Goal: Information Seeking & Learning: Learn about a topic

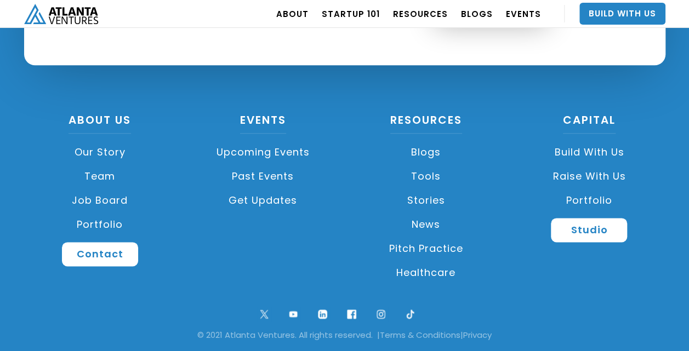
scroll to position [2666, 0]
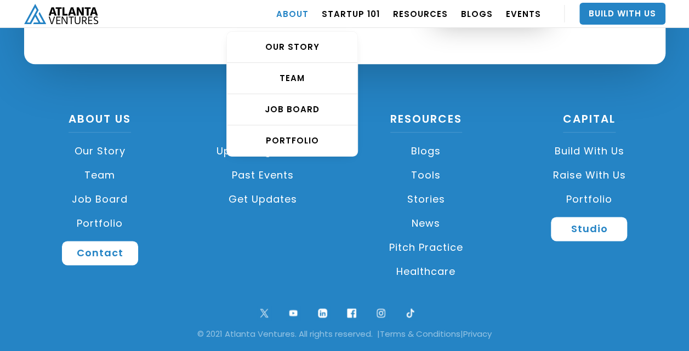
click at [303, 15] on link "ABOUT" at bounding box center [292, 13] width 32 height 31
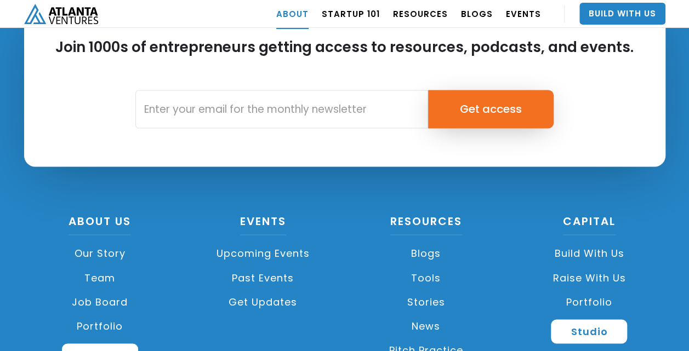
scroll to position [4889, 0]
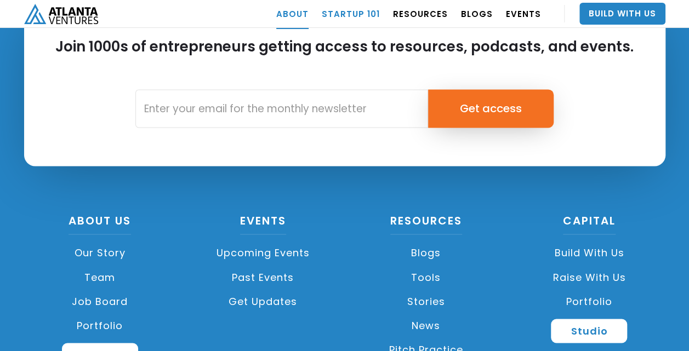
click at [365, 12] on link "Startup 101" at bounding box center [351, 13] width 58 height 31
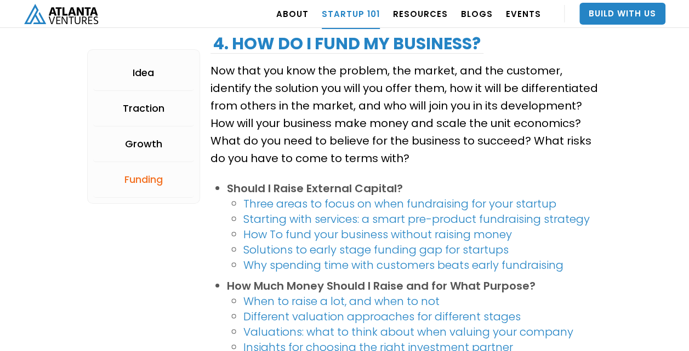
scroll to position [1969, 0]
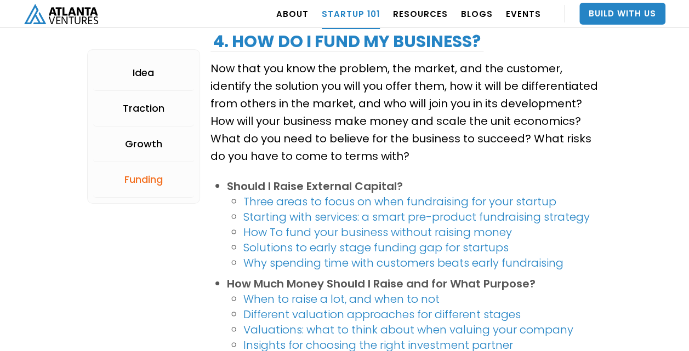
click at [360, 201] on link "Three areas to focus on when fundraising for your startup" at bounding box center [399, 201] width 313 height 15
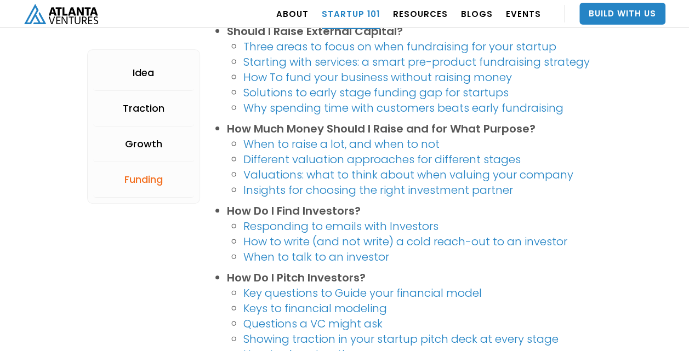
scroll to position [2124, 0]
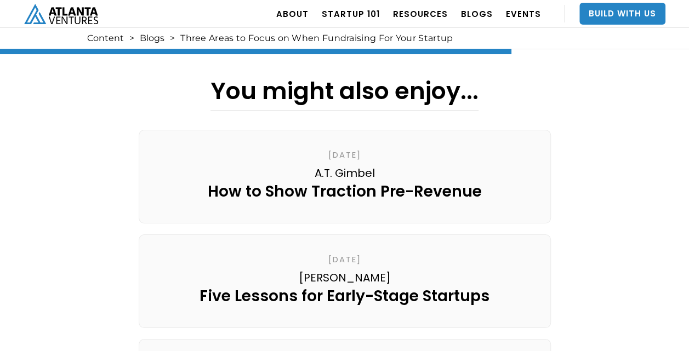
scroll to position [1970, 0]
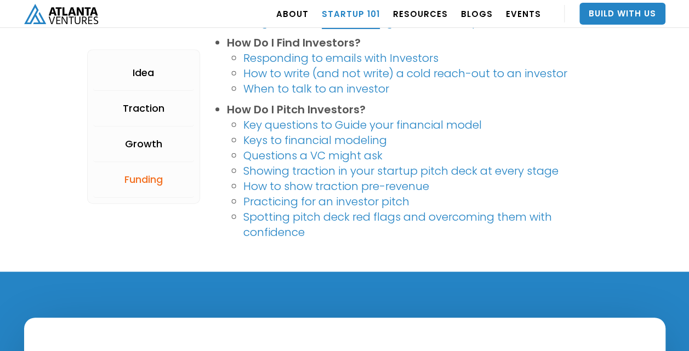
scroll to position [2273, 0]
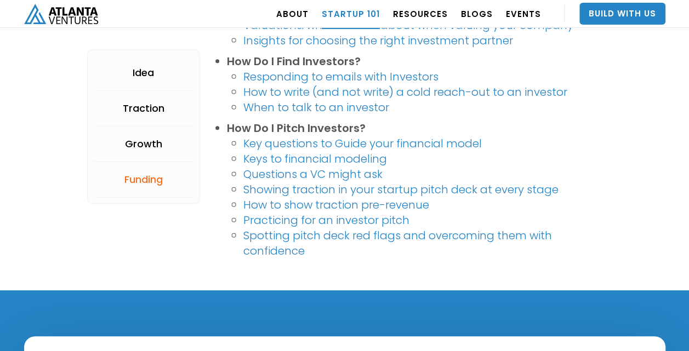
click at [322, 184] on link "Showing traction in your startup pitch deck at every stage" at bounding box center [400, 189] width 315 height 15
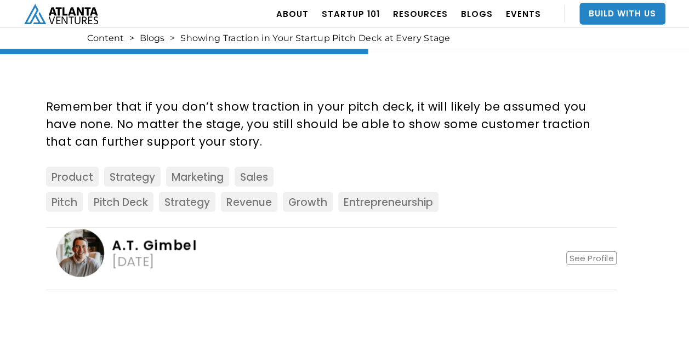
scroll to position [1112, 0]
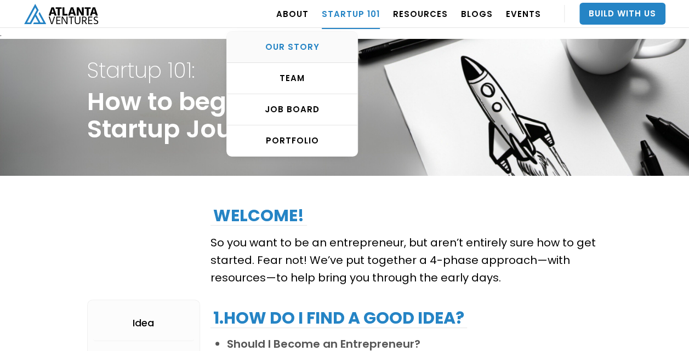
click at [308, 50] on div "OUR STORY" at bounding box center [292, 47] width 130 height 11
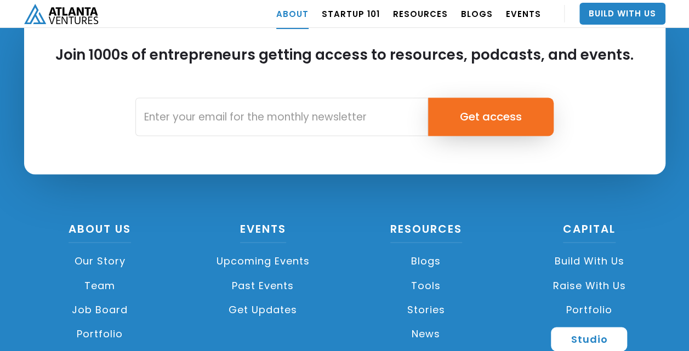
scroll to position [4961, 0]
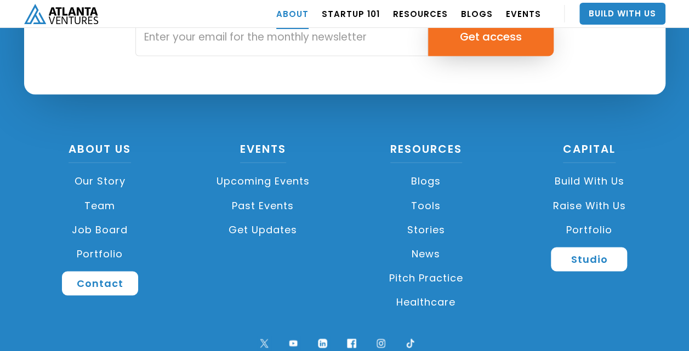
click at [587, 169] on link "Build with us" at bounding box center [589, 181] width 152 height 24
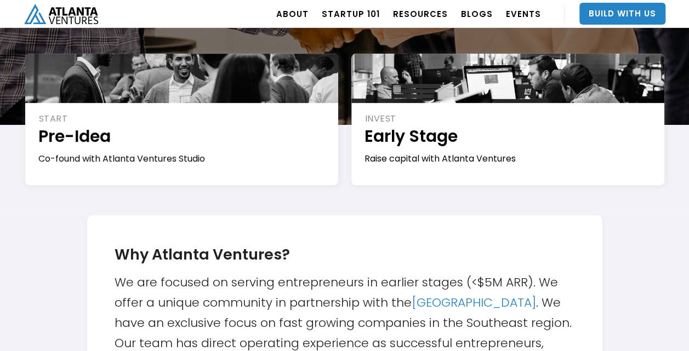
scroll to position [188, 0]
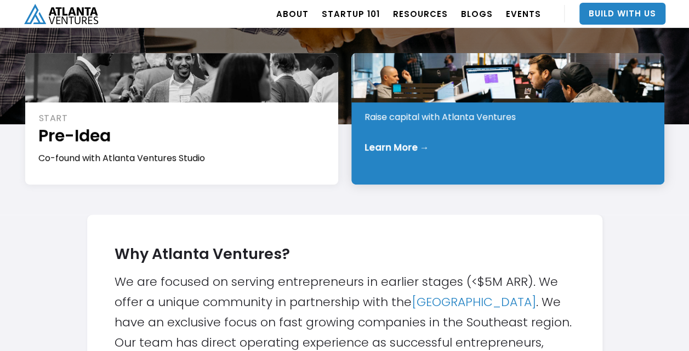
click at [399, 144] on div "Learn More →" at bounding box center [396, 147] width 65 height 11
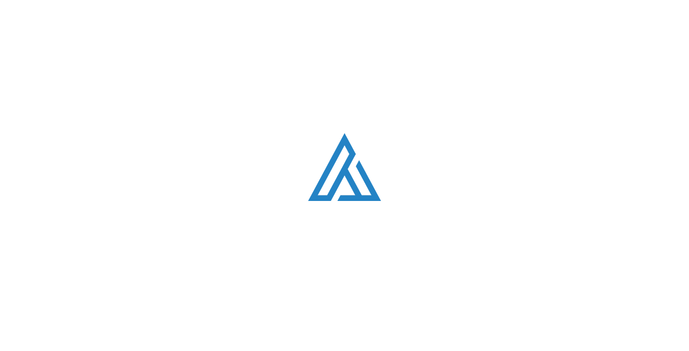
scroll to position [188, 0]
click at [329, 94] on div "Loading. . ." at bounding box center [344, 175] width 689 height 351
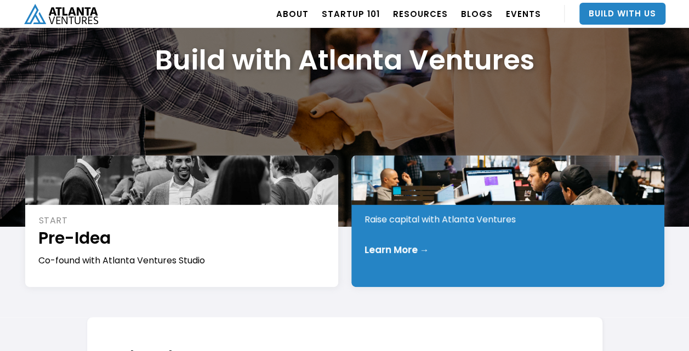
scroll to position [60, 0]
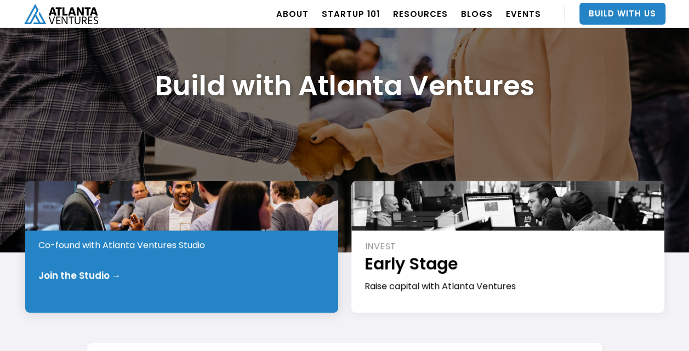
click at [87, 275] on div "Join the Studio →" at bounding box center [79, 275] width 83 height 11
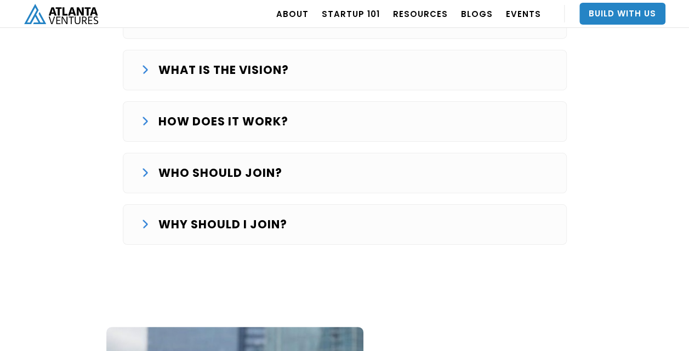
scroll to position [2008, 0]
click at [218, 153] on div "WHO SHOULD JOIN? We are looking for entrepreneurs that want to commit full-time…" at bounding box center [345, 173] width 444 height 41
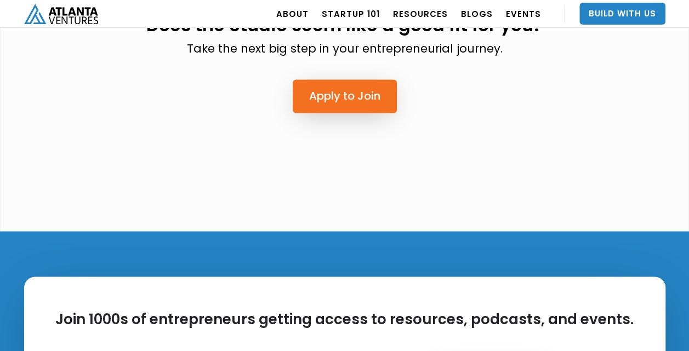
scroll to position [3226, 0]
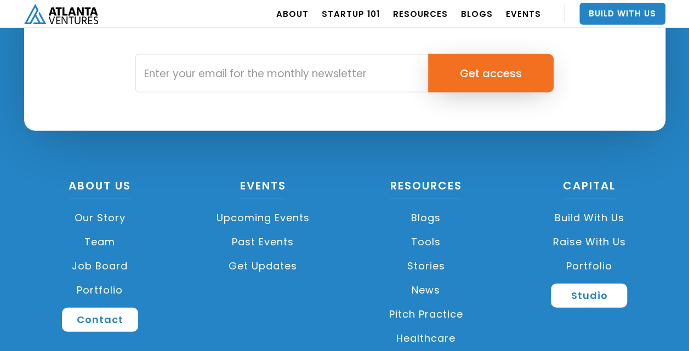
click at [585, 230] on link "Raise with Us" at bounding box center [589, 242] width 152 height 24
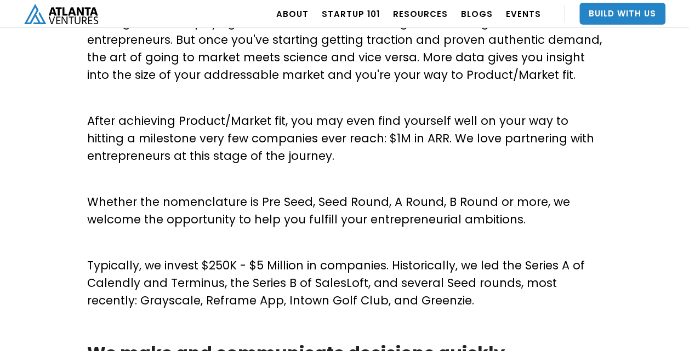
scroll to position [489, 0]
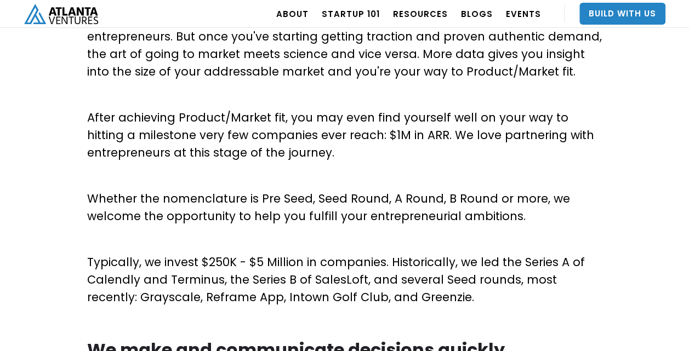
click at [517, 262] on p "Typically, we invest $250K - $5 Million in companies. Historically, we led the …" at bounding box center [344, 280] width 515 height 53
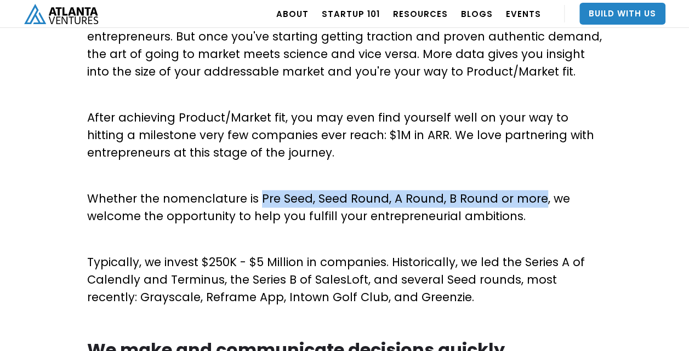
drag, startPoint x: 256, startPoint y: 197, endPoint x: 533, endPoint y: 206, distance: 276.8
click at [533, 206] on p "Whether the nomenclature is Pre Seed, Seed Round, A Round, B Round or more, we …" at bounding box center [344, 207] width 515 height 35
click at [358, 199] on p "Whether the nomenclature is Pre Seed, Seed Round, A Round, B Round or more, we …" at bounding box center [344, 207] width 515 height 35
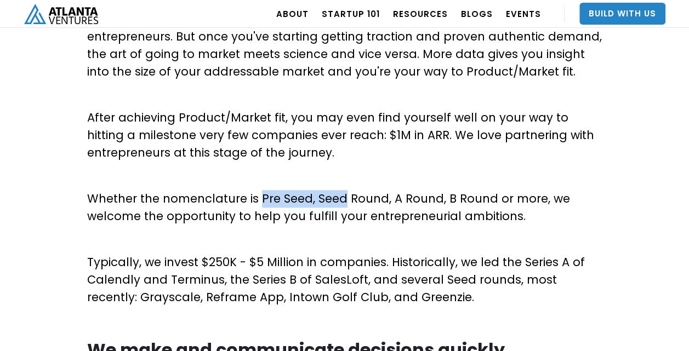
drag, startPoint x: 260, startPoint y: 197, endPoint x: 339, endPoint y: 201, distance: 79.6
click at [339, 201] on p "Whether the nomenclature is Pre Seed, Seed Round, A Round, B Round or more, we …" at bounding box center [344, 207] width 515 height 35
copy p "Pre Seed, Seed"
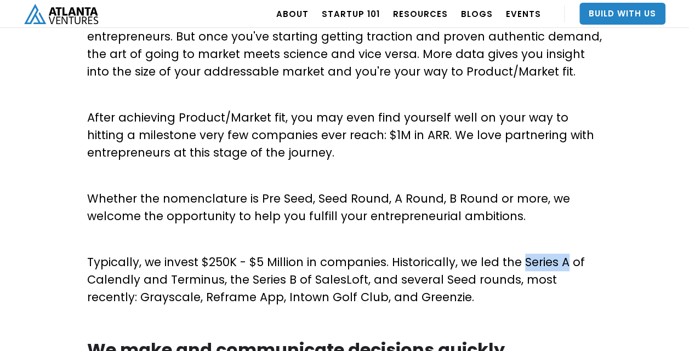
drag, startPoint x: 516, startPoint y: 265, endPoint x: 562, endPoint y: 265, distance: 45.5
click at [562, 265] on p "Typically, we invest $250K - $5 Million in companies. Historically, we led the …" at bounding box center [344, 280] width 515 height 53
copy p "Series A"
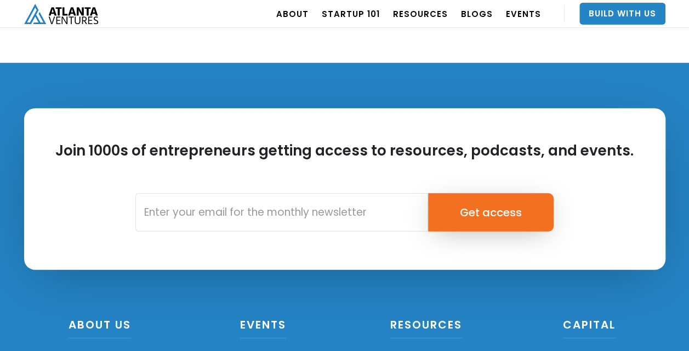
scroll to position [1679, 0]
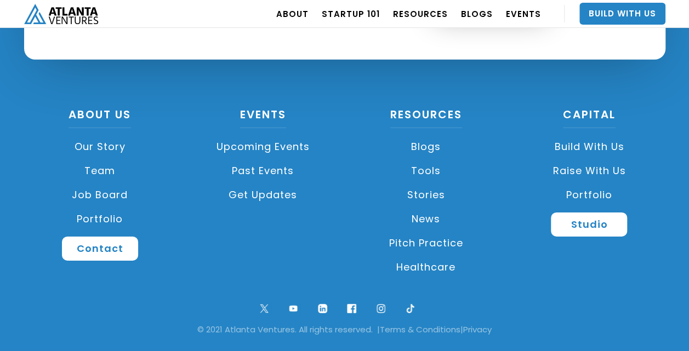
click at [649, 111] on div "CAPITAL Build with us Raise with Us Portfolio Studio" at bounding box center [589, 173] width 152 height 128
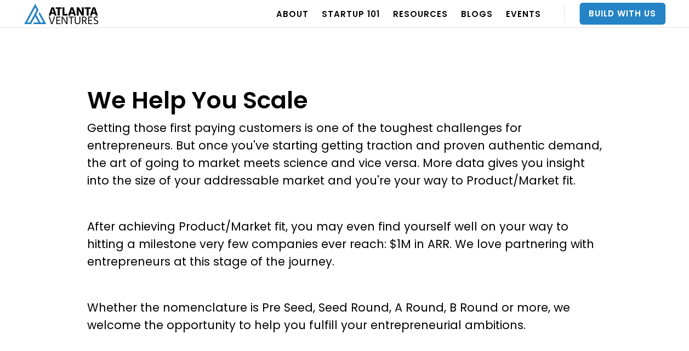
scroll to position [386, 0]
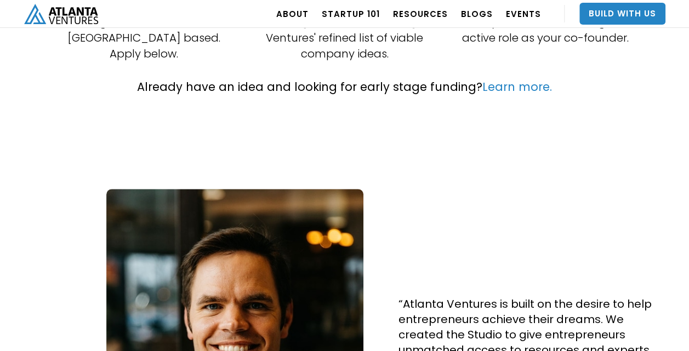
scroll to position [438, 0]
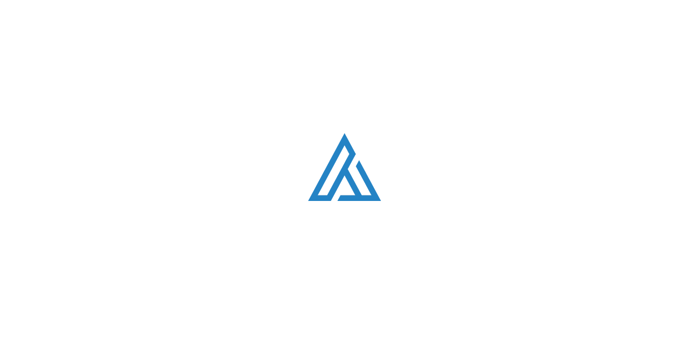
scroll to position [60, 0]
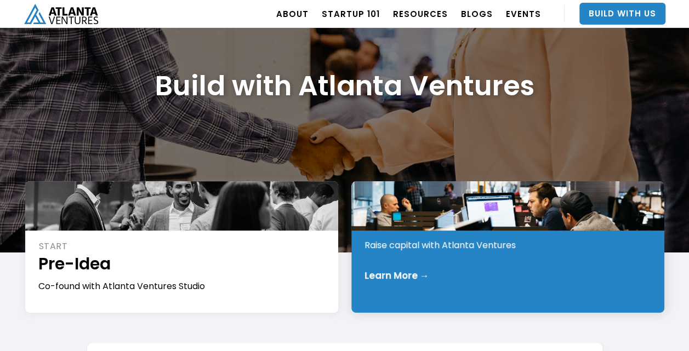
click at [413, 273] on div "Learn More →" at bounding box center [396, 275] width 65 height 11
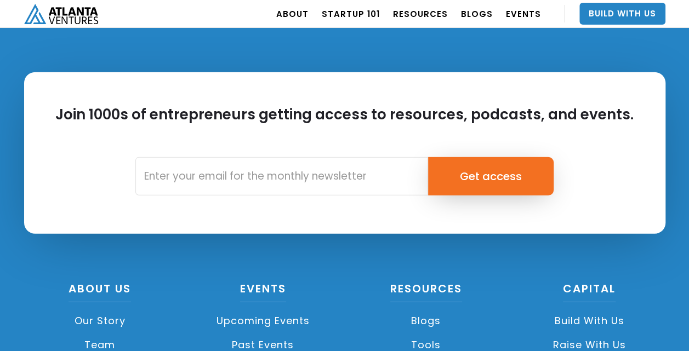
scroll to position [1679, 0]
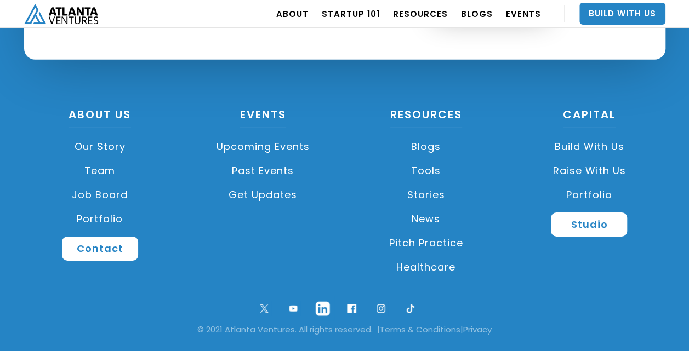
click at [323, 308] on img at bounding box center [323, 309] width 24 height 24
click at [89, 245] on link "Contact" at bounding box center [100, 249] width 76 height 24
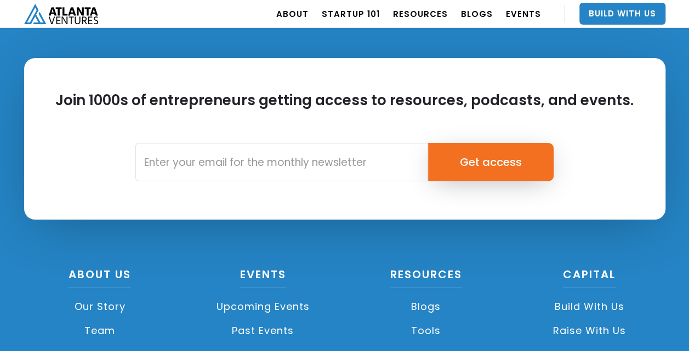
scroll to position [4215, 0]
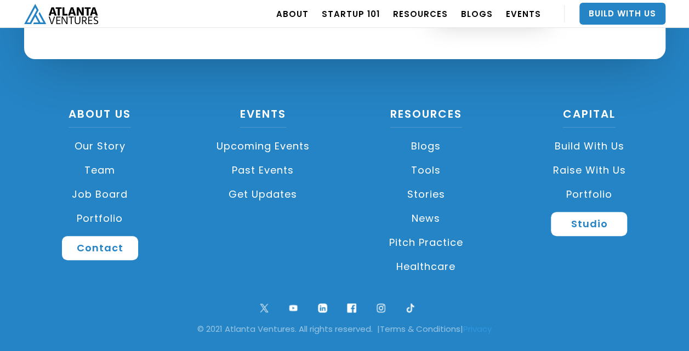
click at [491, 327] on link "Privacy" at bounding box center [477, 329] width 28 height 12
click at [593, 146] on link "Build with us" at bounding box center [589, 146] width 152 height 24
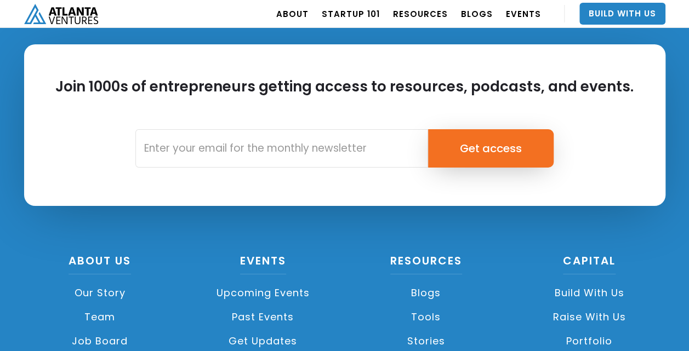
scroll to position [3995, 0]
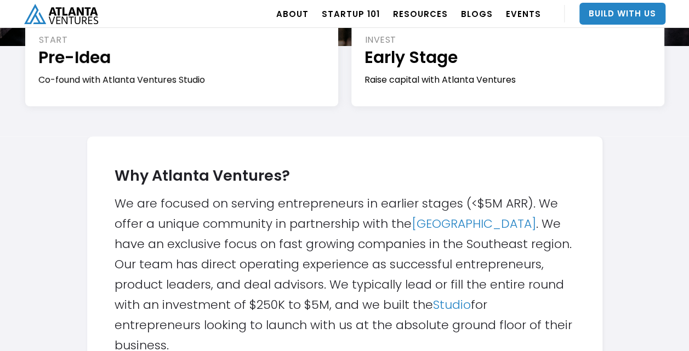
scroll to position [263, 0]
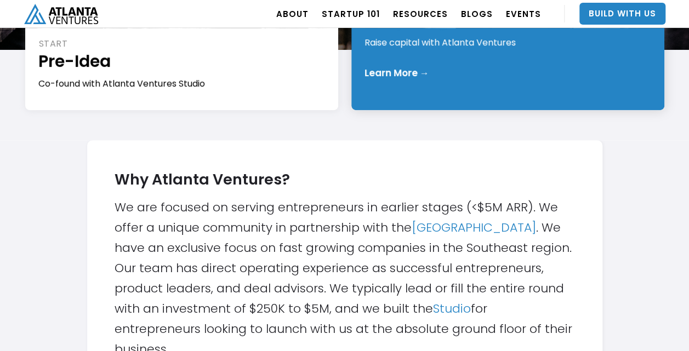
click at [409, 71] on div "Learn More →" at bounding box center [396, 72] width 65 height 11
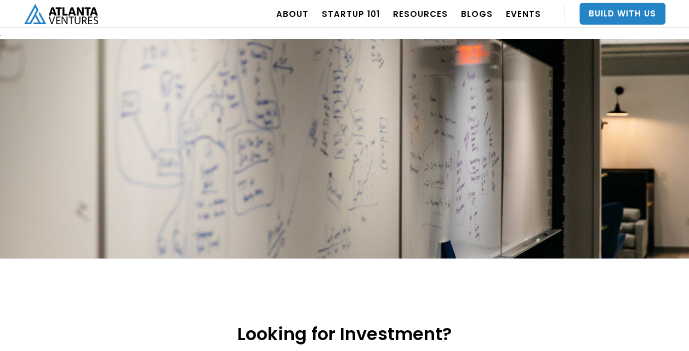
click at [360, 324] on h2 "Looking for Investment?" at bounding box center [344, 333] width 311 height 19
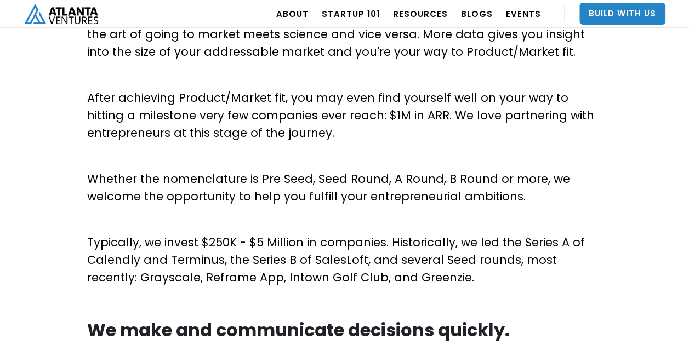
scroll to position [527, 0]
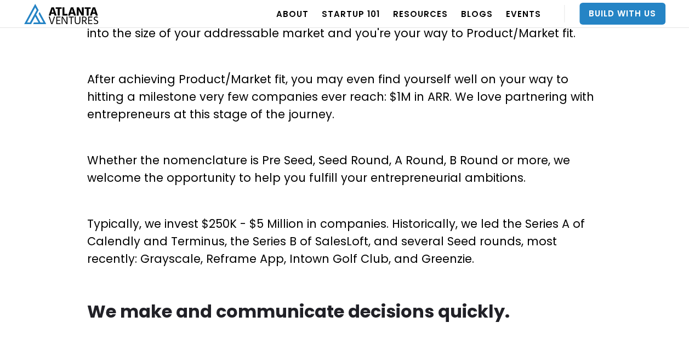
drag, startPoint x: 142, startPoint y: 225, endPoint x: 446, endPoint y: 259, distance: 306.0
click at [446, 259] on p "Typically, we invest $250K - $5 Million in companies. Historically, we led the …" at bounding box center [344, 241] width 515 height 53
copy p "we invest $250K - $5 Million in companies. Historically, we led the Series A of…"
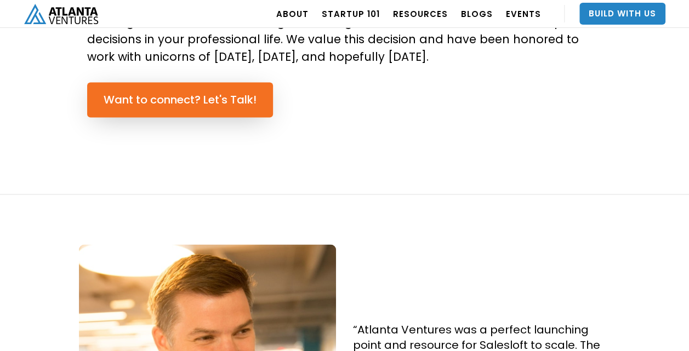
scroll to position [821, 0]
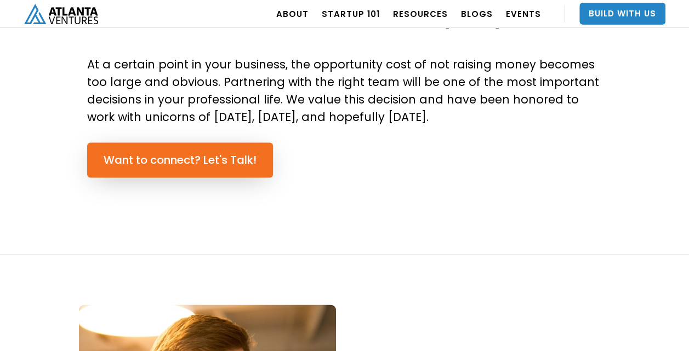
click at [71, 15] on img "home" at bounding box center [61, 14] width 74 height 20
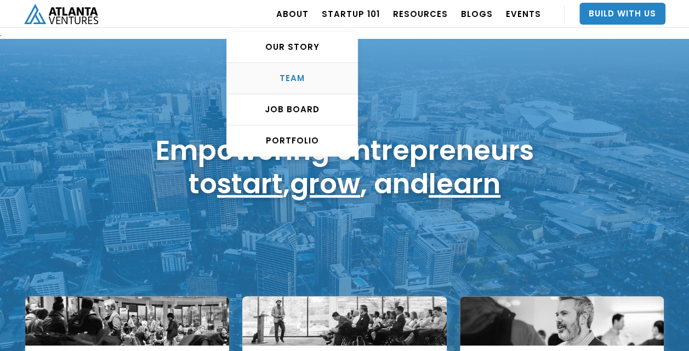
click at [310, 87] on link "TEAM" at bounding box center [292, 78] width 130 height 31
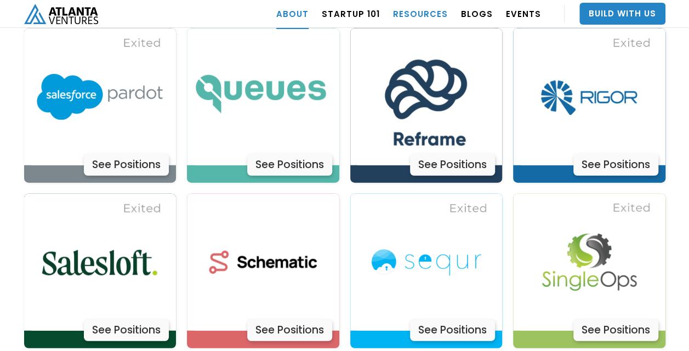
scroll to position [3309, 0]
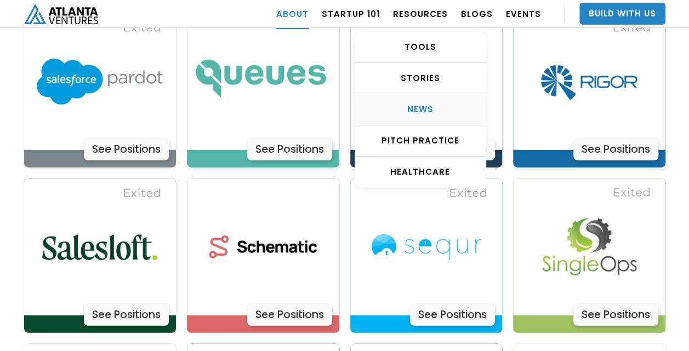
click at [425, 112] on div "NEWS" at bounding box center [420, 109] width 130 height 11
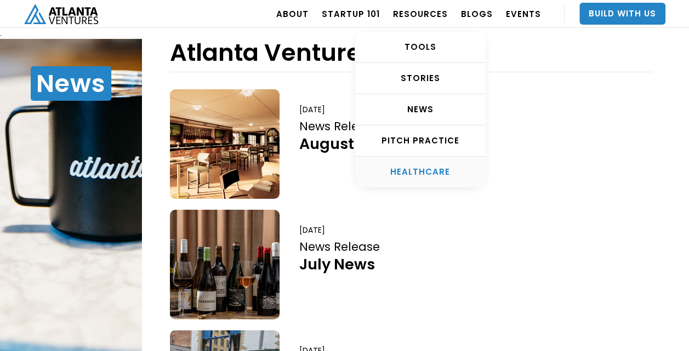
click at [422, 175] on div "HEALTHCARE" at bounding box center [420, 172] width 130 height 11
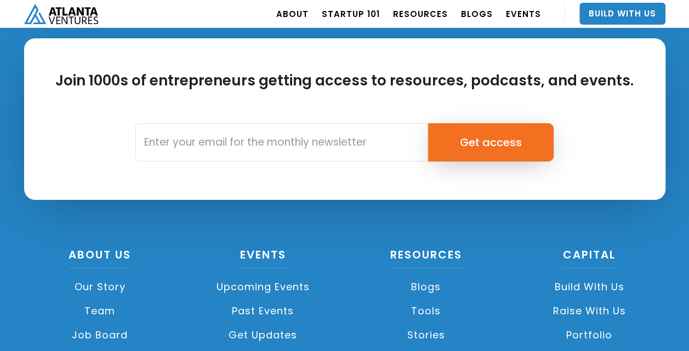
scroll to position [4038, 0]
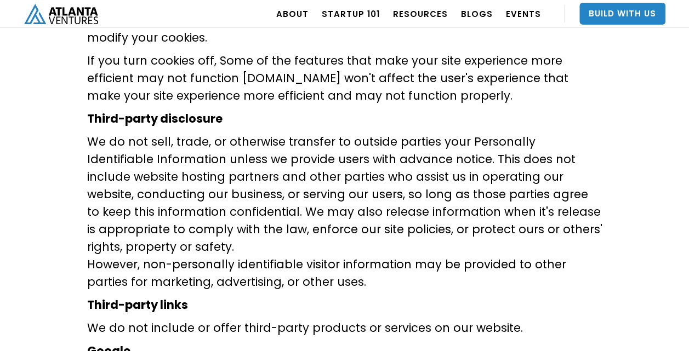
scroll to position [1432, 0]
